Goal: Complete application form

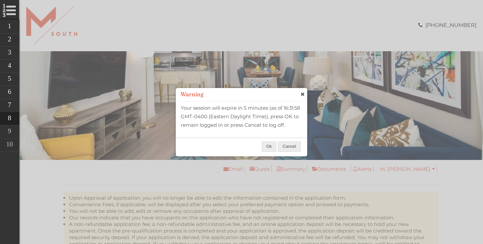
click at [265, 152] on div "Ok Cancel" at bounding box center [282, 147] width 40 height 14
click at [266, 145] on span "Ok" at bounding box center [270, 147] width 14 height 10
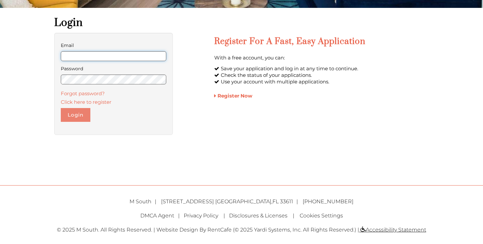
type input "**********"
click at [83, 111] on button "Login" at bounding box center [76, 115] width 30 height 14
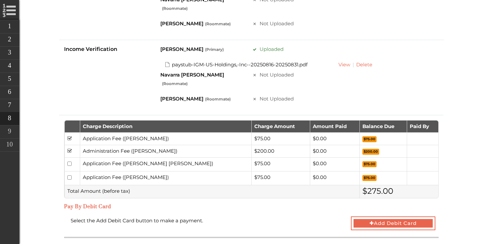
scroll to position [396, 0]
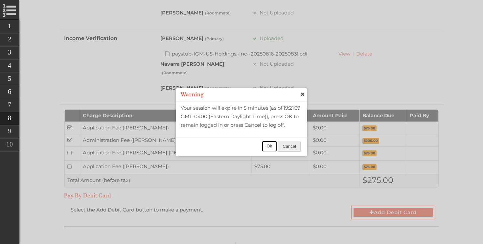
click at [266, 146] on span "Ok" at bounding box center [270, 147] width 14 height 10
